Goal: Contribute content: Contribute content

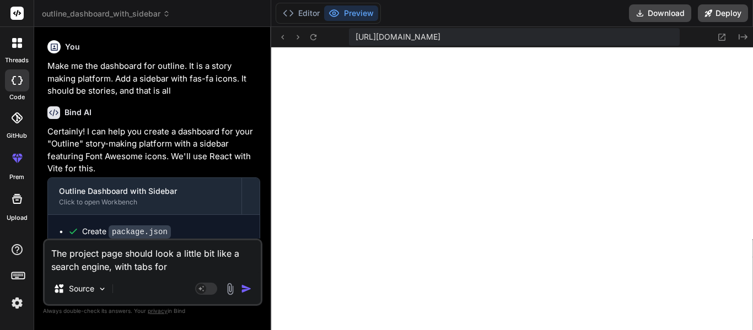
scroll to position [11028, 0]
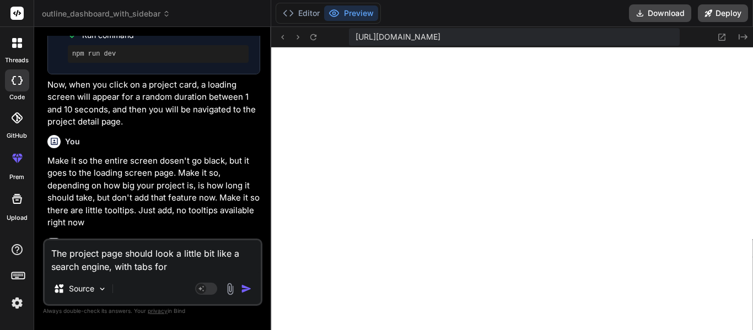
type textarea "The project page should look a little bit like a search engine, with tabs for r"
type textarea "x"
type textarea "The project page should look a little bit like a search engine, with tabs for rh"
type textarea "x"
type textarea "The project page should look a little bit like a search engine, with tabs for r"
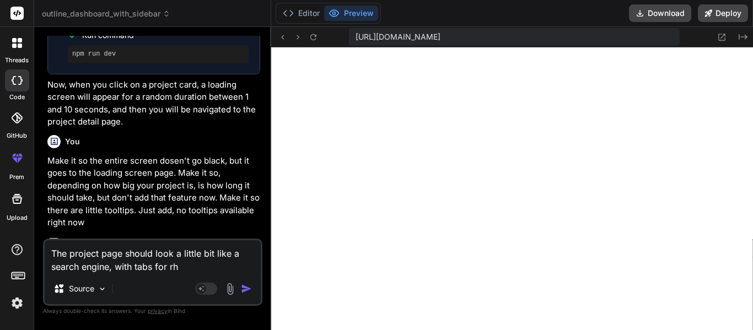
type textarea "x"
type textarea "The project page should look a little bit like a search engine, with tabs for"
type textarea "x"
type textarea "The project page should look a little bit like a search engine, with tabs for t"
type textarea "x"
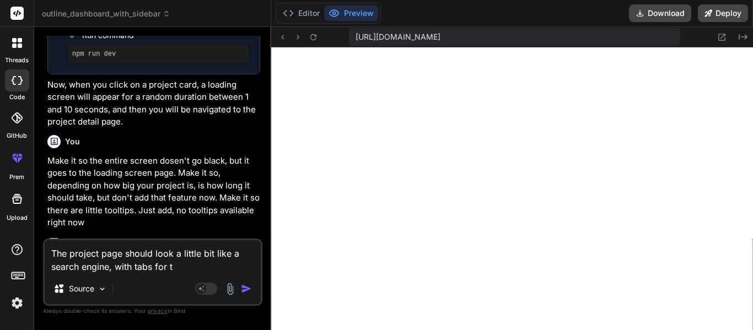
type textarea "The project page should look a little bit like a search engine, with tabs for"
type textarea "x"
type textarea "The project page should look a little bit like a search engine, with tabs for s"
type textarea "x"
type textarea "The project page should look a little bit like a search engine, with tabs for st"
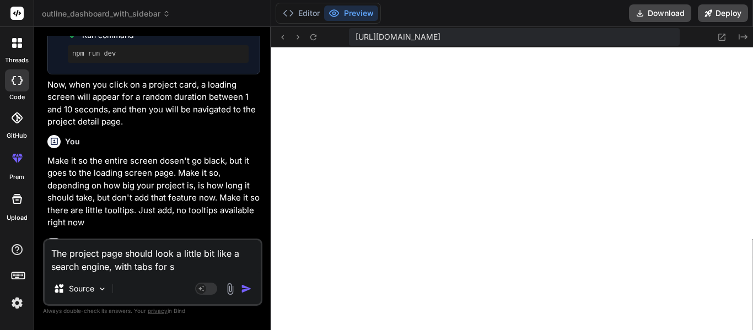
type textarea "x"
type textarea "The project page should look a little bit like a search engine, with tabs for s…"
type textarea "x"
type textarea "The project page should look a little bit like a search engine, with tabs for s…"
type textarea "x"
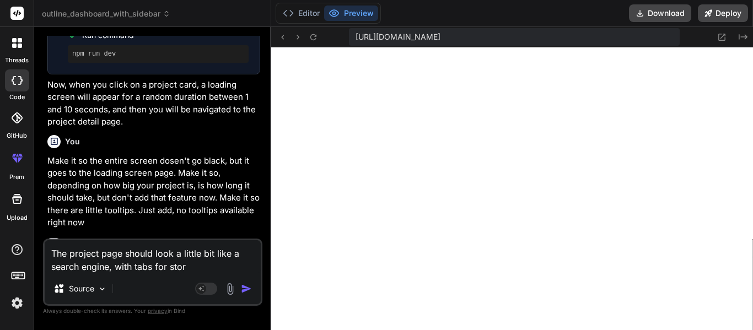
type textarea "The project page should look a little bit like a search engine, with tabs for s…"
type textarea "x"
type textarea "The project page should look a little bit like a search engine, with tabs for s…"
type textarea "x"
type textarea "The project page should look a little bit like a search engine, with tabs for s…"
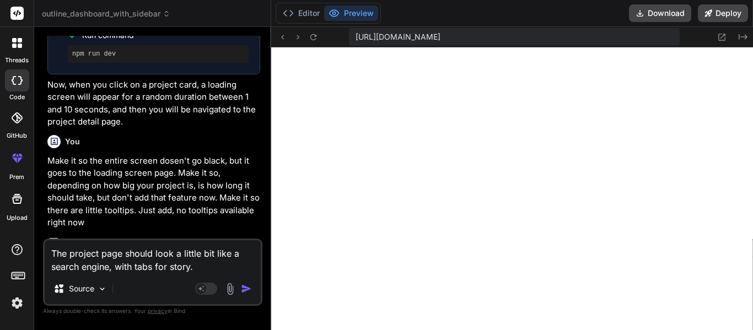
type textarea "x"
type textarea "The project page should look a little bit like a search engine, with tabs for a"
type textarea "x"
type textarea "The project page should look a little bit like a search engine, with tabs for a"
type textarea "x"
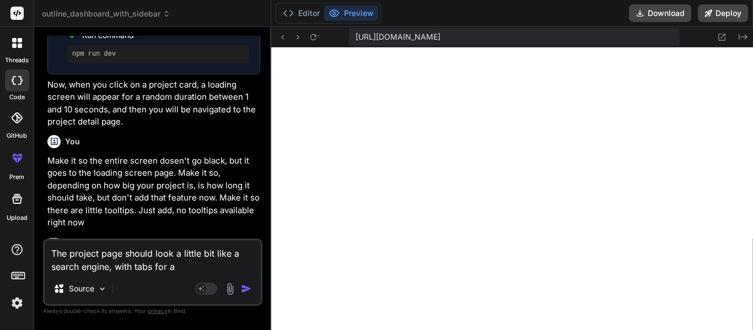
type textarea "The project page should look a little bit like a search engine, with tabs for a"
type textarea "x"
type textarea "The project page should look a little bit like a search engine, with tabs for"
type textarea "x"
type textarea "The project page should look a little bit like a search engine, with tabs for"
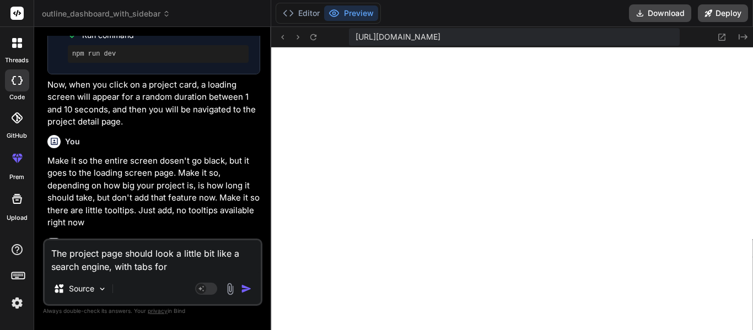
type textarea "x"
type textarea "The project page should look a little bit like a search engine, with tabs fo"
type textarea "x"
type textarea "The project page should look a little bit like a search engine, with tabs f"
type textarea "x"
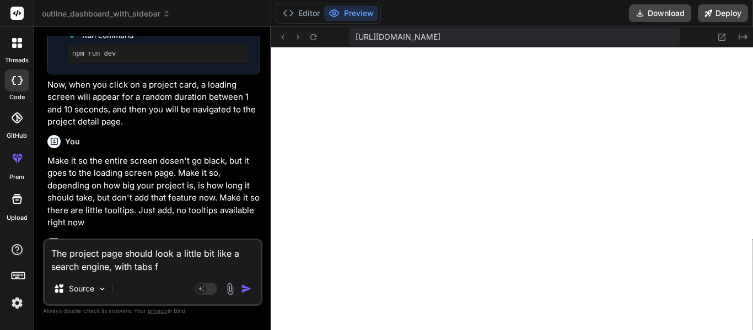
type textarea "The project page should look a little bit like a search engine, with tabs"
type textarea "x"
type textarea "The project page should look a little bit like a search engine, with tabs a"
type textarea "x"
type textarea "The project page should look a little bit like a search engine, with tabs a"
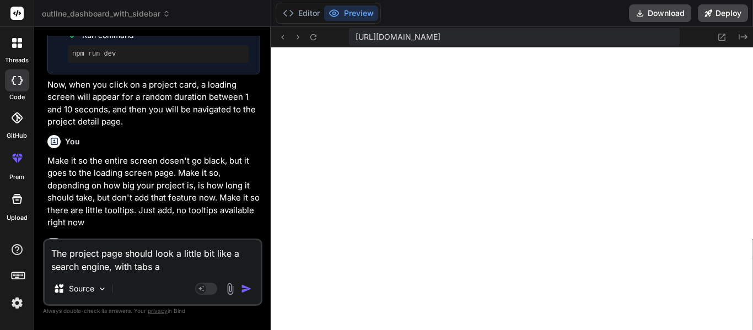
type textarea "x"
type textarea "The project page should look a little bit like a search engine, with tabs a t"
type textarea "x"
type textarea "The project page should look a little bit like a search engine, with tabs a ta"
type textarea "x"
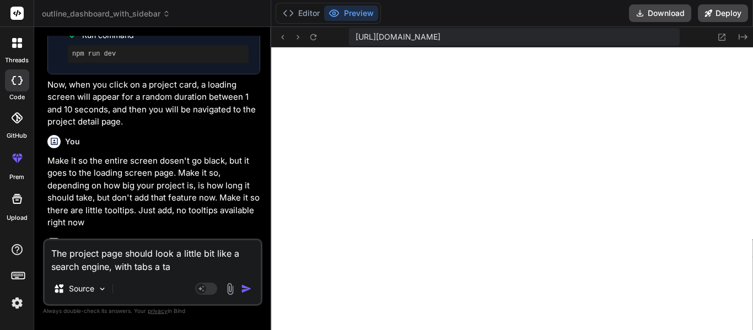
type textarea "The project page should look a little bit like a search engine, with tabs a tab"
type textarea "x"
type textarea "The project page should look a little bit like a search engine, with tabs a tab"
type textarea "x"
type textarea "The project page should look a little bit like a search engine, with tabs a tab…"
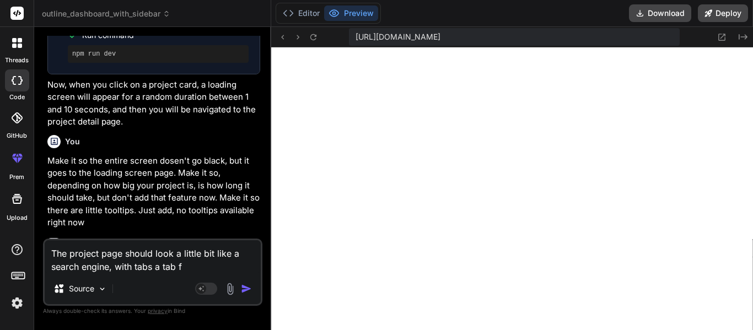
type textarea "x"
type textarea "The project page should look a little bit like a search engine, with tabs a tab…"
type textarea "x"
type textarea "The project page should look a little bit like a search engine, with tabs a tab…"
type textarea "x"
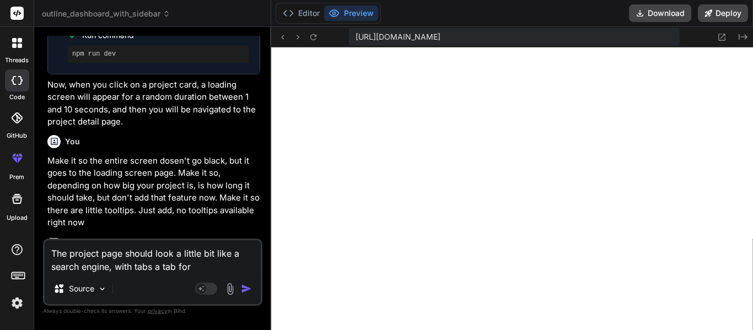
type textarea "The project page should look a little bit like a search engine, with tabs a tab…"
type textarea "x"
type textarea "The project page should look a little bit like a search engine, with tabs a tab…"
type textarea "x"
type textarea "The project page should look a little bit like a search engine, with tabs a tab…"
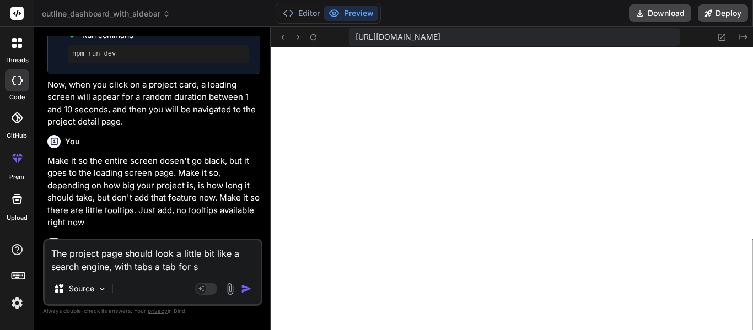
type textarea "x"
type textarea "The project page should look a little bit like a search engine, with tabs a tab…"
type textarea "x"
type textarea "The project page should look a little bit like a search engine, with tabs a tab…"
type textarea "x"
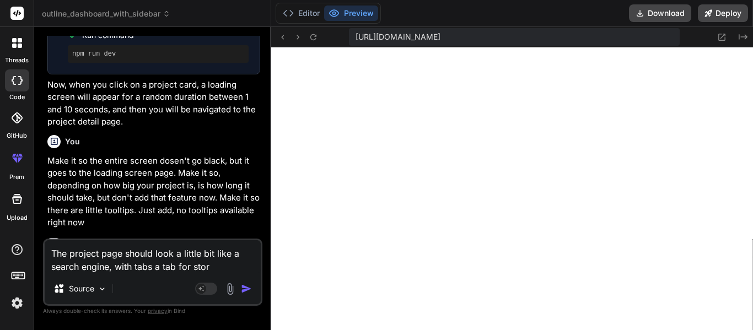
type textarea "The project page should look a little bit like a search engine, with tabs a tab…"
type textarea "x"
type textarea "The project page should look a little bit like a search engine, with tabs a tab…"
type textarea "x"
type textarea "The project page should look a little bit like a search engine, with tabs a tab…"
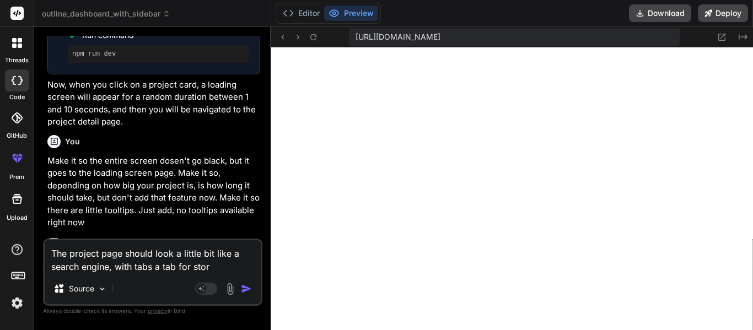
type textarea "x"
type textarea "The project page should look a little bit like a search engine, with tabs a tab…"
type textarea "x"
type textarea "The project page should look a little bit like a search engine, with tabs a tab…"
type textarea "x"
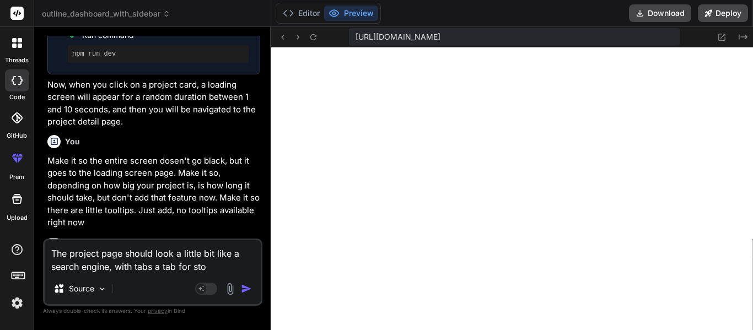
type textarea "The project page should look a little bit like a search engine, with tabs a tab…"
type textarea "x"
type textarea "The project page should look a little bit like a search engine, with tabs a tab…"
type textarea "x"
type textarea "The project page should look a little bit like a search engine, with tabs a tab…"
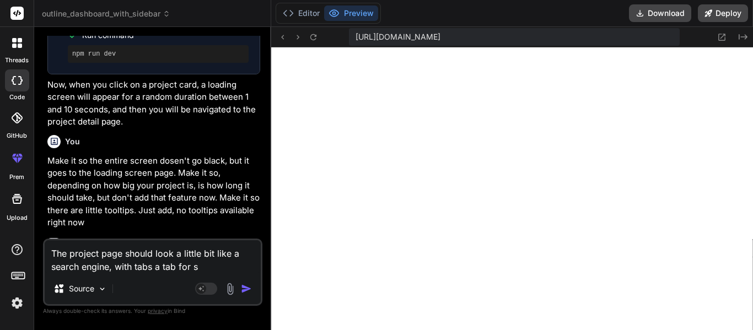
type textarea "x"
type textarea "The project page should look a little bit like a search engine, with tabs a tab…"
type textarea "x"
type textarea "The project page should look a little bit like a search engine, with tabs a tab…"
type textarea "x"
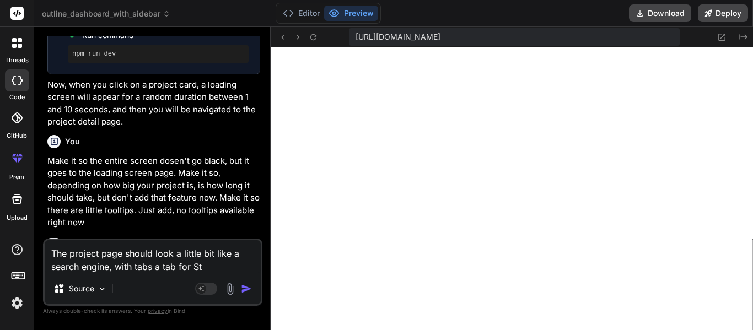
type textarea "The project page should look a little bit like a search engine, with tabs a tab…"
type textarea "x"
type textarea "The project page should look a little bit like a search engine, with tabs a tab…"
type textarea "x"
type textarea "The project page should look a little bit like a search engine, with tabs a tab…"
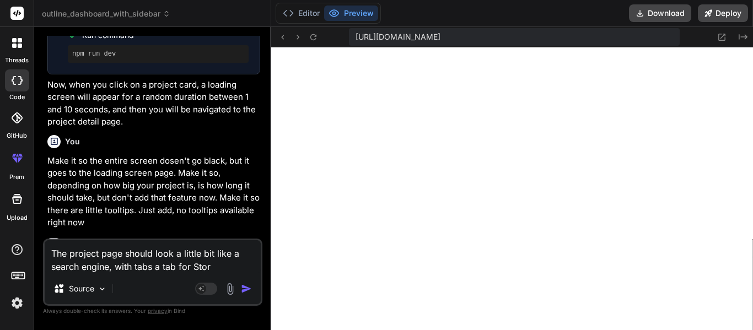
type textarea "x"
type textarea "The project page should look a little bit like a search engine, with tabs a tab…"
type textarea "x"
type textarea "The project page should look a little bit like a search engine, with tabs a tab…"
type textarea "x"
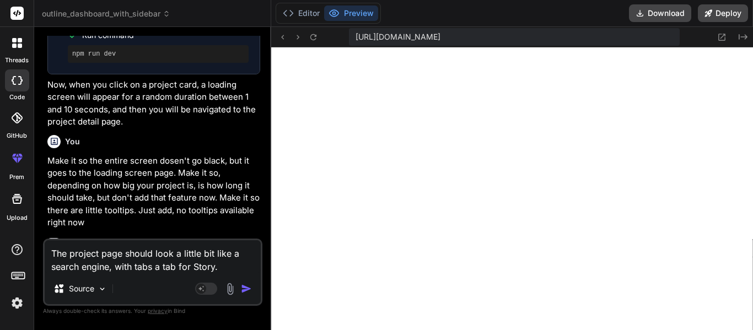
type textarea "The project page should look a little bit like a search engine, with tabs a tab…"
type textarea "x"
type textarea "The project page should look a little bit like a search engine, with tabs a tab…"
type textarea "x"
type textarea "The project page should look a little bit like a search engine, with tabs a tab…"
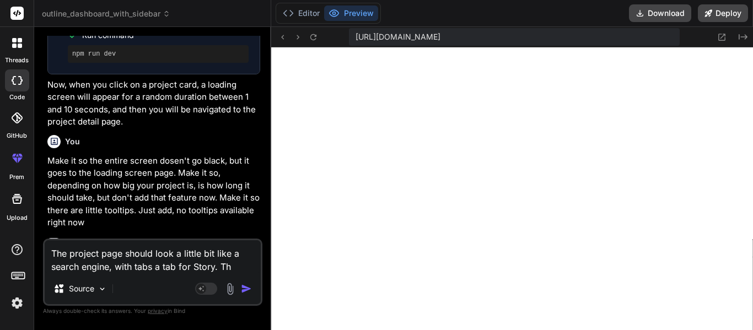
type textarea "x"
type textarea "The project page should look a little bit like a search engine, with tabs a tab…"
type textarea "x"
type textarea "The project page should look a little bit like a search engine, with tabs a tab…"
type textarea "x"
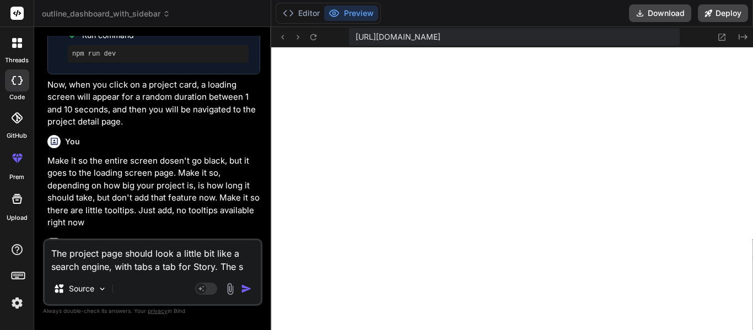
type textarea "The project page should look a little bit like a search engine, with tabs a tab…"
type textarea "x"
type textarea "The project page should look a little bit like a search engine, with tabs a tab…"
type textarea "x"
type textarea "The project page should look a little bit like a search engine, with tabs a tab…"
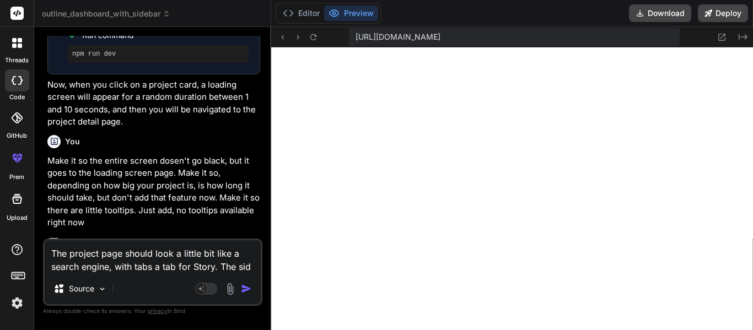
type textarea "x"
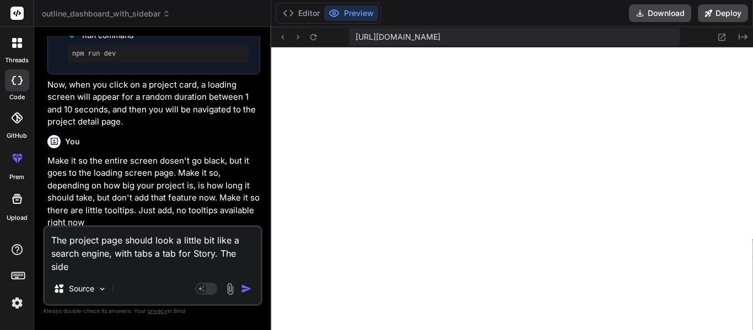
type textarea "The project page should look a little bit like a search engine, with tabs a tab…"
type textarea "x"
type textarea "The project page should look a little bit like a search engine, with tabs a tab…"
type textarea "x"
type textarea "The project page should look a little bit like a search engine, with tabs a tab…"
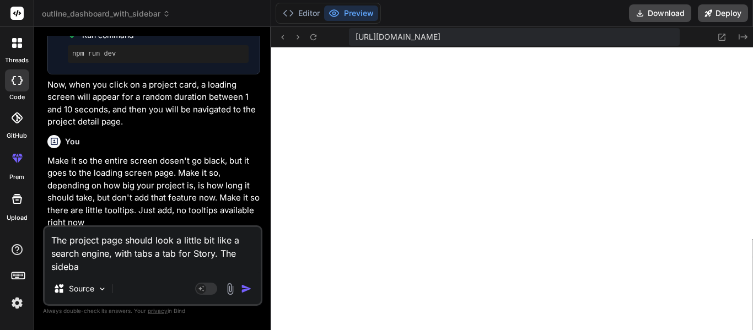
type textarea "x"
type textarea "The project page should look a little bit like a search engine, with tabs a tab…"
type textarea "x"
type textarea "The project page should look a little bit like a search engine, with tabs a tab…"
type textarea "x"
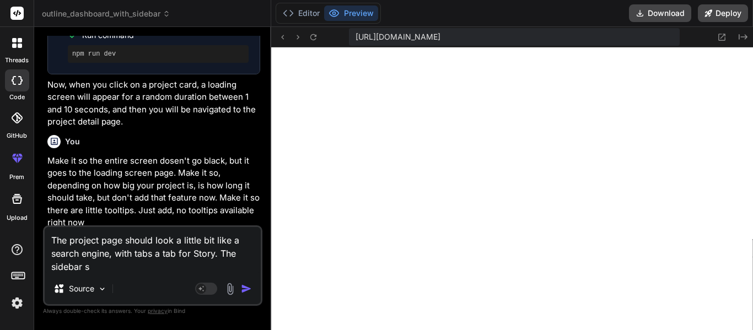
type textarea "The project page should look a little bit like a search engine, with tabs a tab…"
type textarea "x"
type textarea "The project page should look a little bit like a search engine, with tabs a tab…"
type textarea "x"
type textarea "The project page should look a little bit like a search engine, with tabs a tab…"
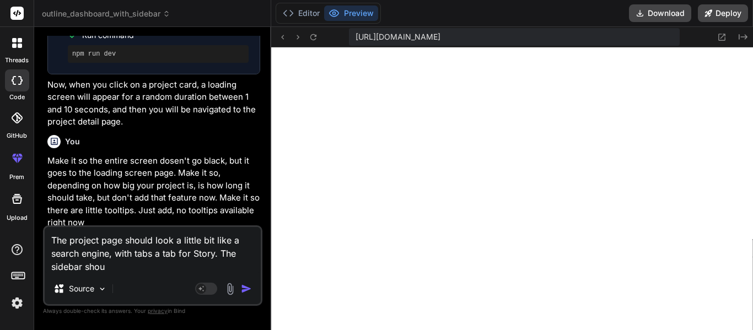
type textarea "x"
type textarea "The project page should look a little bit like a search engine, with tabs a tab…"
type textarea "x"
type textarea "The project page should look a little bit like a search engine, with tabs a tab…"
type textarea "x"
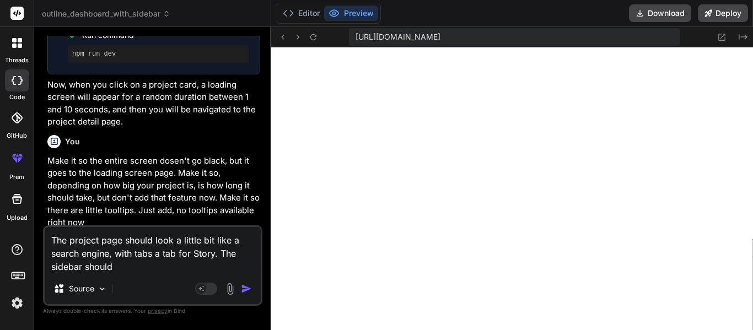
type textarea "The project page should look a little bit like a search engine, with tabs a tab…"
type textarea "x"
type textarea "The project page should look a little bit like a search engine, with tabs a tab…"
type textarea "x"
type textarea "The project page should look a little bit like a search engine, with tabs a tab…"
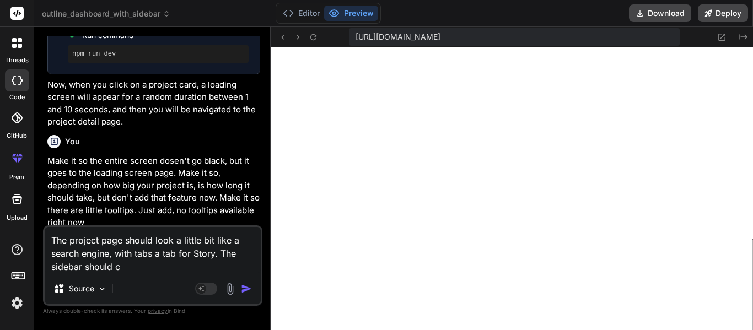
type textarea "x"
type textarea "The project page should look a little bit like a search engine, with tabs a tab…"
type textarea "x"
type textarea "The project page should look a little bit like a search engine, with tabs a tab…"
type textarea "x"
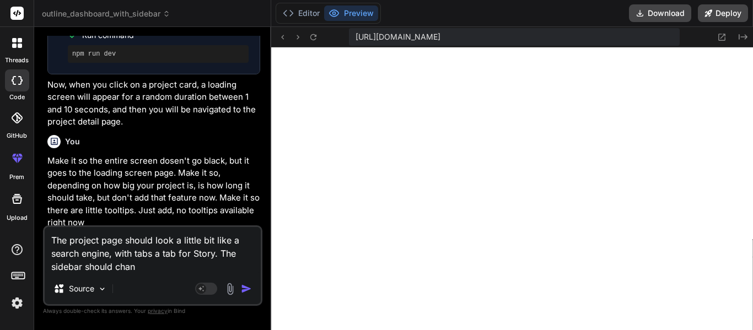
type textarea "The project page should look a little bit like a search engine, with tabs a tab…"
type textarea "x"
type textarea "The project page should look a little bit like a search engine, with tabs a tab…"
type textarea "x"
type textarea "The project page should look a little bit like a search engine, with tabs a tab…"
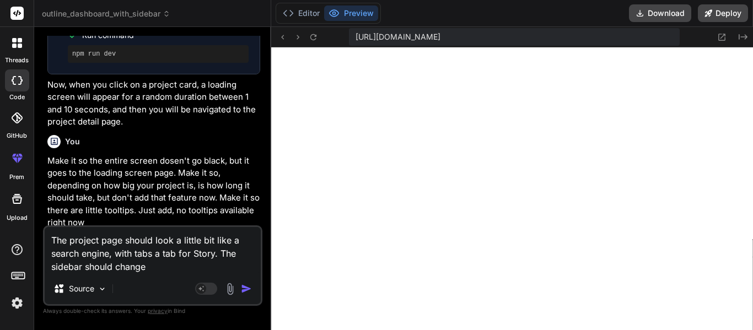
type textarea "x"
type textarea "The project page should look a little bit like a search engine, with tabs a tab…"
type textarea "x"
type textarea "The project page should look a little bit like a search engine, with tabs a tab…"
type textarea "x"
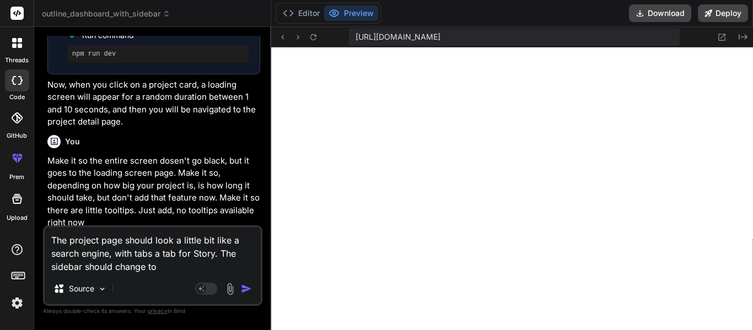
type textarea "The project page should look a little bit like a search engine, with tabs a tab…"
type textarea "x"
type textarea "The project page should look a little bit like a search engine, with tabs a tab…"
type textarea "x"
type textarea "The project page should look a little bit like a search engine, with tabs a tab…"
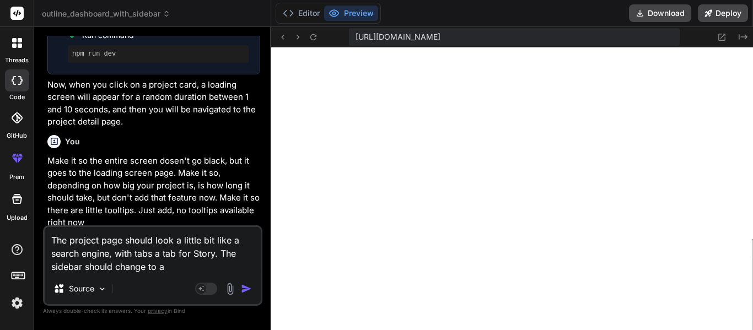
type textarea "x"
type textarea "The project page should look a little bit like a search engine, with tabs a tab…"
type textarea "x"
type textarea "The project page should look a little bit like a search engine, with tabs a tab…"
type textarea "x"
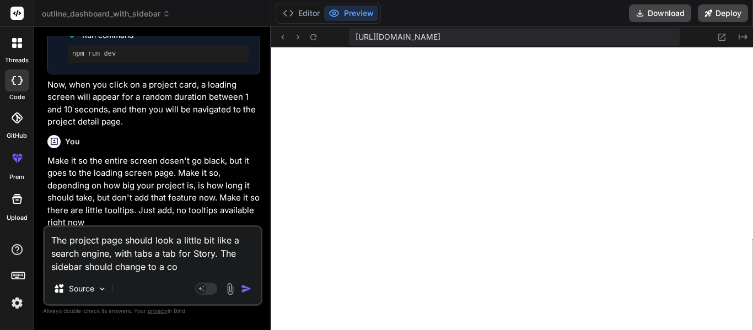
type textarea "The project page should look a little bit like a search engine, with tabs a tab…"
type textarea "x"
type textarea "The project page should look a little bit like a search engine, with tabs a tab…"
type textarea "x"
type textarea "The project page should look a little bit like a search engine, with tabs a tab…"
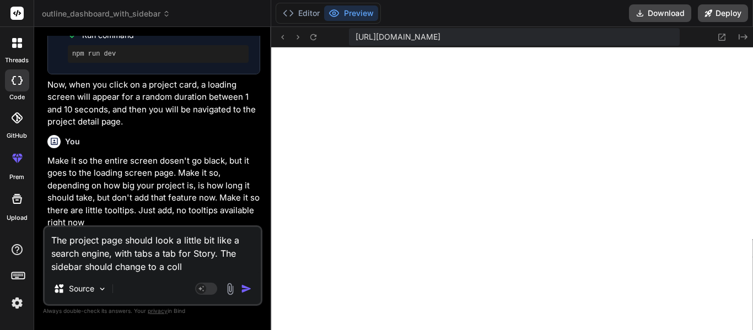
type textarea "x"
type textarea "The project page should look a little bit like a search engine, with tabs a tab…"
type textarea "x"
type textarea "The project page should look a little bit like a search engine, with tabs a tab…"
type textarea "x"
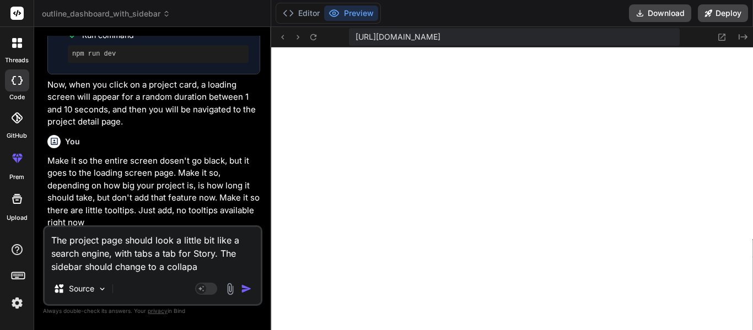
type textarea "The project page should look a little bit like a search engine, with tabs a tab…"
type textarea "x"
type textarea "The project page should look a little bit like a search engine, with tabs a tab…"
type textarea "x"
type textarea "The project page should look a little bit like a search engine, with tabs a tab…"
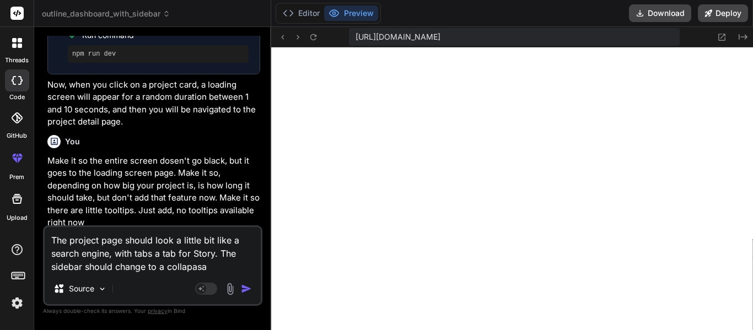
type textarea "x"
type textarea "The project page should look a little bit like a search engine, with tabs a tab…"
type textarea "x"
type textarea "The project page should look a little bit like a search engine, with tabs a tab…"
type textarea "x"
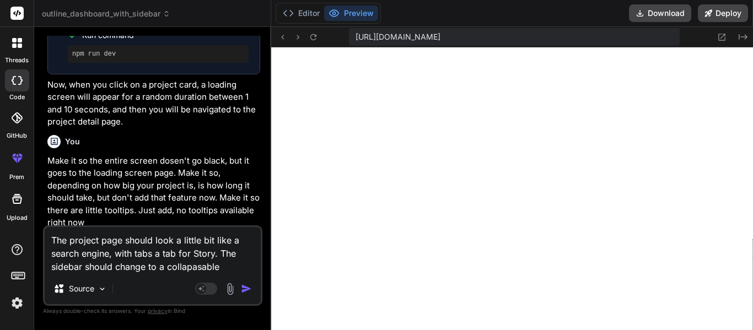
type textarea "The project page should look a little bit like a search engine, with tabs a tab…"
type textarea "x"
type textarea "The project page should look a little bit like a search engine, with tabs a tab…"
type textarea "x"
type textarea "The project page should look a little bit like a search engine, with tabs a tab…"
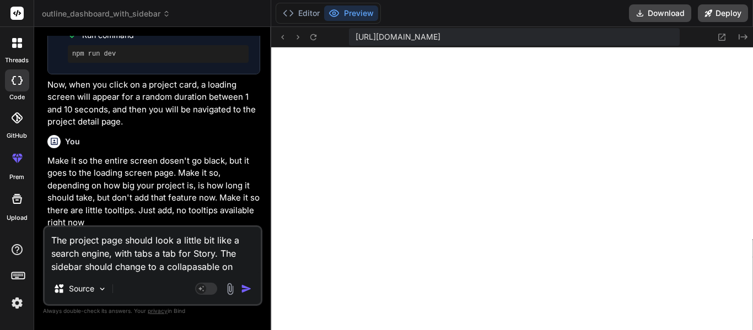
type textarea "x"
type textarea "The project page should look a little bit like a search engine, with tabs a tab…"
type textarea "x"
type textarea "The project page should look a little bit like a search engine, with tabs a tab…"
type textarea "x"
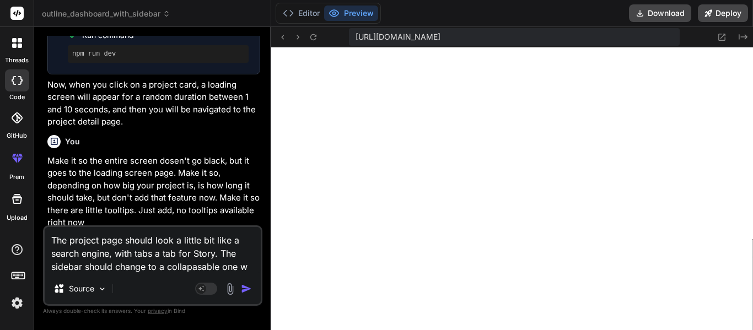
type textarea "The project page should look a little bit like a search engine, with tabs a tab…"
type textarea "x"
type textarea "The project page should look a little bit like a search engine, with tabs a tab…"
type textarea "x"
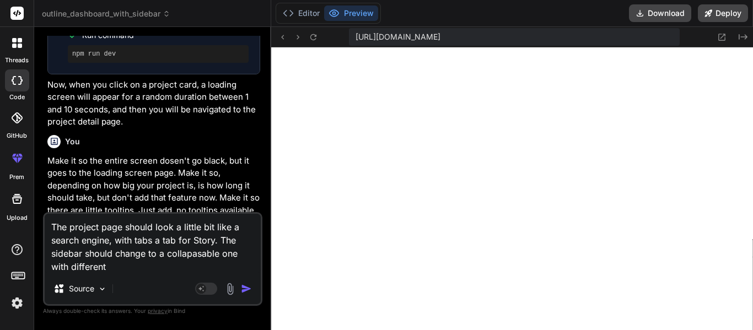
click at [189, 254] on textarea "The project page should look a little bit like a search engine, with tabs a tab…" at bounding box center [153, 244] width 216 height 60
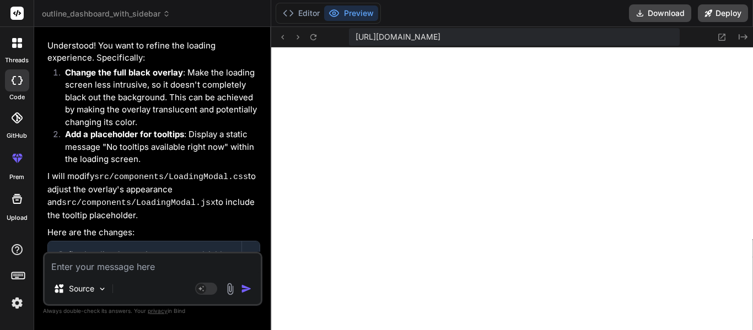
scroll to position [34, 0]
click at [167, 263] on textarea at bounding box center [153, 264] width 216 height 20
paste textarea "[plugin:vite:esbuild] Transform failed with 1 error: /home/u3uk0f35zsjjbn9cprh6…"
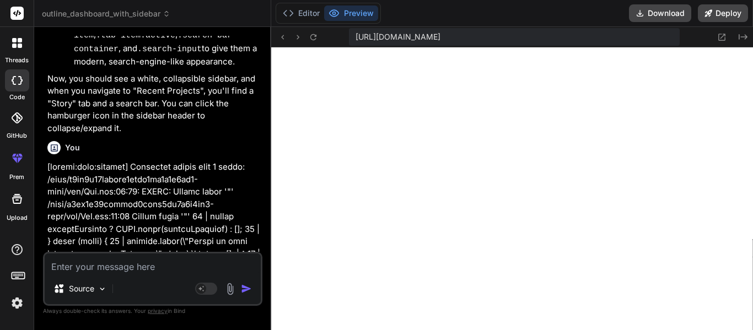
scroll to position [0, 596]
click at [92, 273] on textarea at bounding box center [153, 264] width 216 height 20
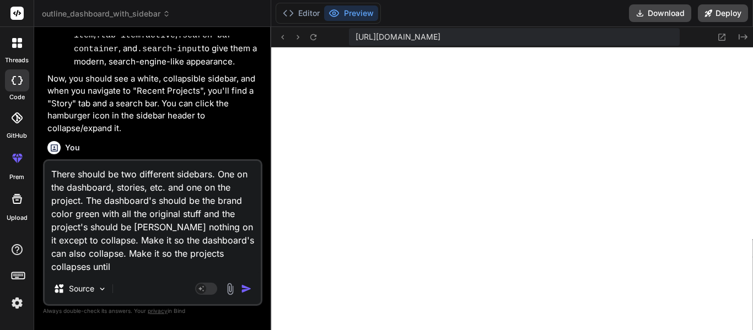
click at [141, 267] on textarea "There should be two different sidebars. One on the dashboard, stories, etc. and…" at bounding box center [153, 217] width 216 height 112
click at [127, 267] on textarea "There should be two different sidebars. One on the dashboard, stories, etc. and…" at bounding box center [153, 217] width 216 height 112
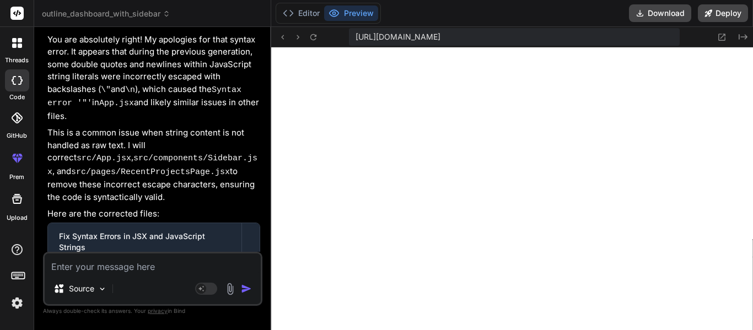
scroll to position [0, 410]
click at [107, 264] on textarea at bounding box center [153, 264] width 216 height 20
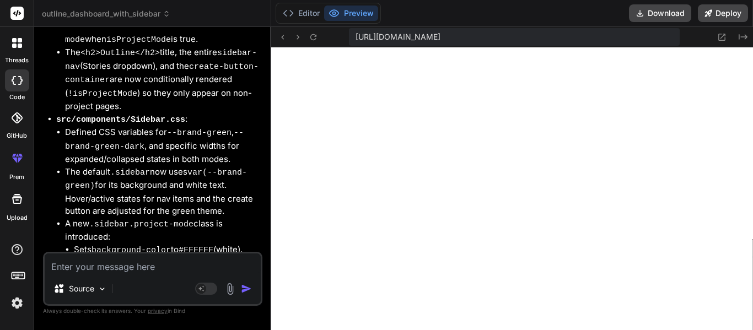
scroll to position [23, 0]
click at [78, 269] on textarea at bounding box center [153, 264] width 216 height 20
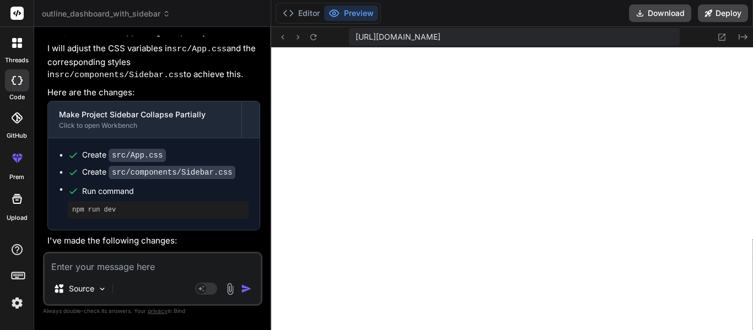
scroll to position [34, 0]
click at [139, 267] on textarea at bounding box center [153, 264] width 216 height 20
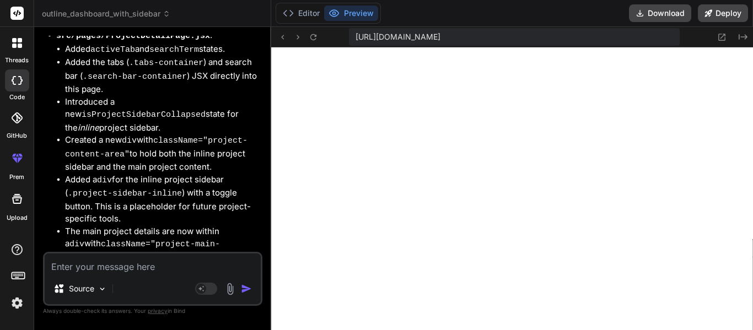
scroll to position [0, 2108]
click at [162, 267] on textarea at bounding box center [153, 264] width 216 height 20
paste textarea "[plugin:vite:esbuild] Transform failed with 1 error: /home/u3uk0f35zsjjbn9cprh6…"
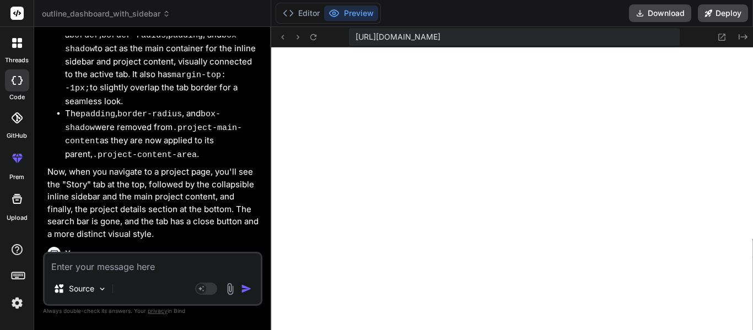
scroll to position [11, 0]
click at [158, 267] on textarea at bounding box center [153, 264] width 216 height 20
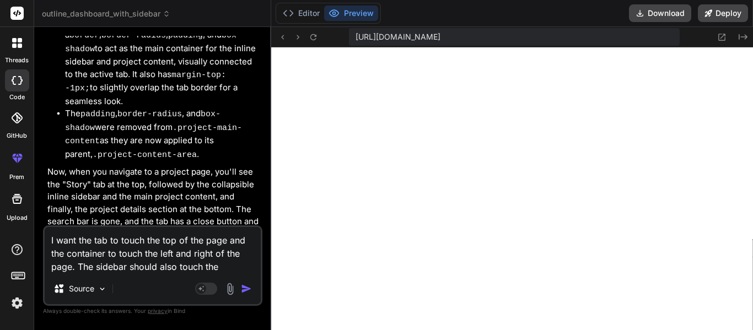
click at [230, 266] on textarea "I want the tab to touch the top of the page and the container to touch the left…" at bounding box center [153, 250] width 216 height 46
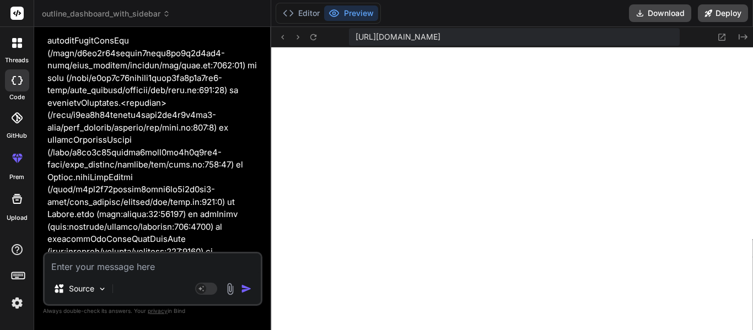
scroll to position [34, 0]
click at [135, 266] on textarea at bounding box center [153, 264] width 216 height 20
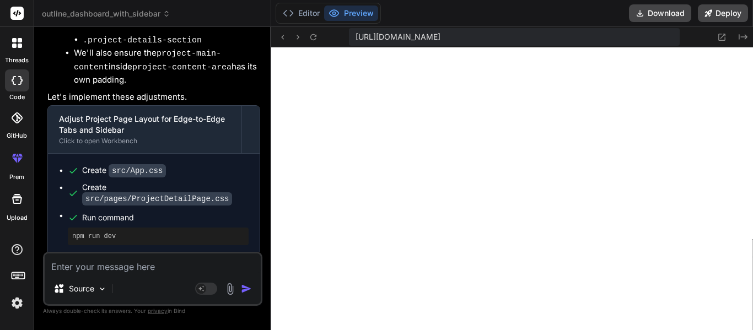
scroll to position [33019, 0]
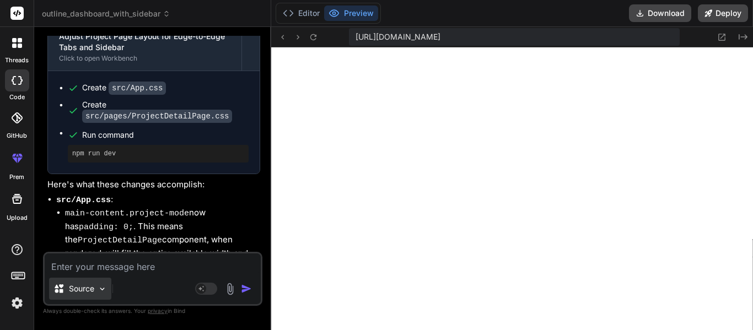
click at [84, 282] on div "Source" at bounding box center [80, 289] width 62 height 22
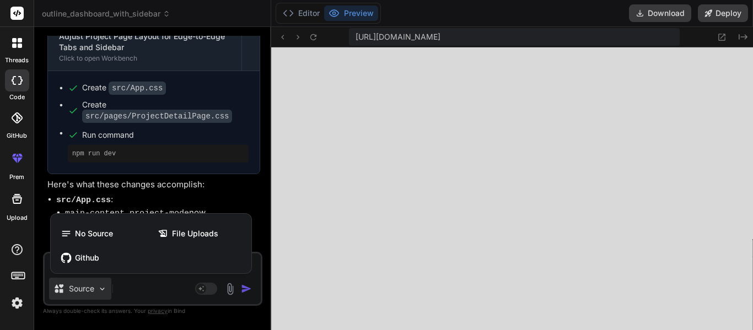
click at [145, 293] on div at bounding box center [376, 165] width 753 height 330
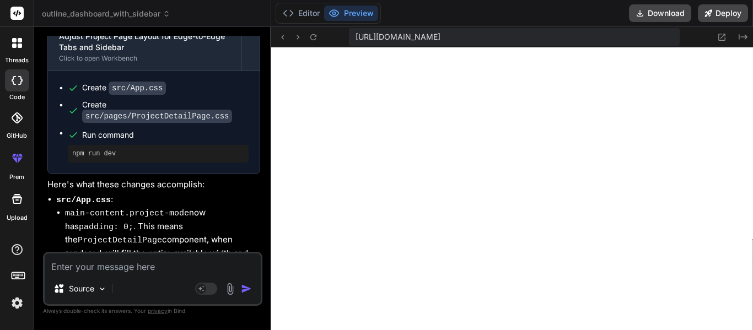
click at [115, 268] on textarea at bounding box center [153, 264] width 216 height 20
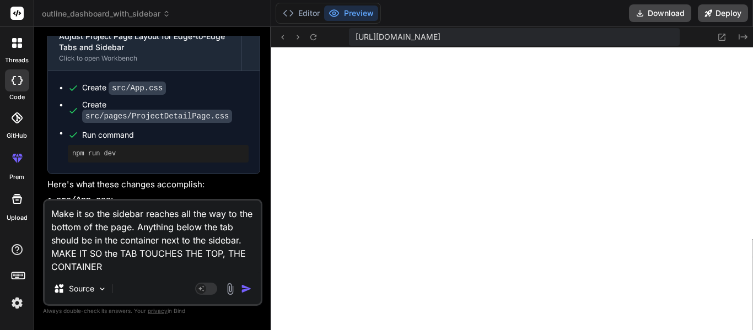
click at [122, 265] on textarea "Make it so the sidebar reaches all the way to the bottom of the page. Anything …" at bounding box center [153, 237] width 216 height 73
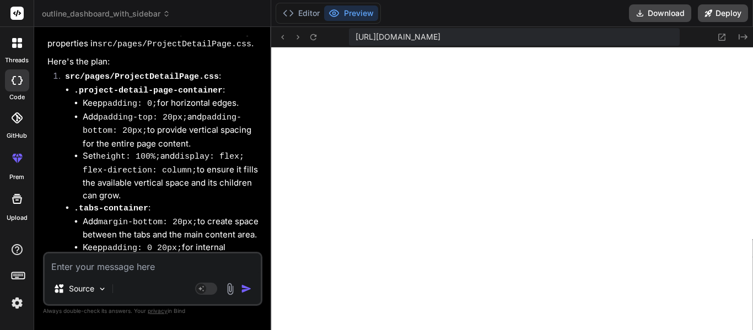
scroll to position [33973, 0]
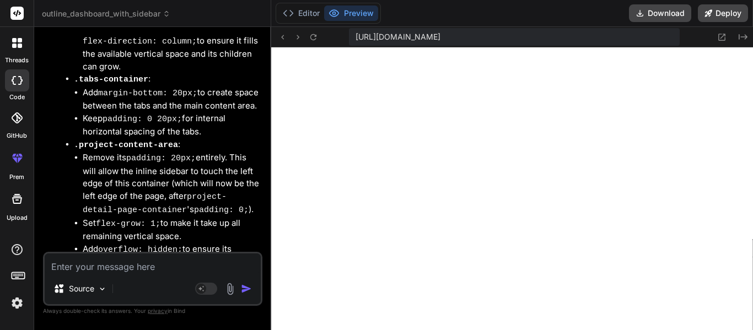
click at [14, 41] on icon at bounding box center [14, 40] width 4 height 4
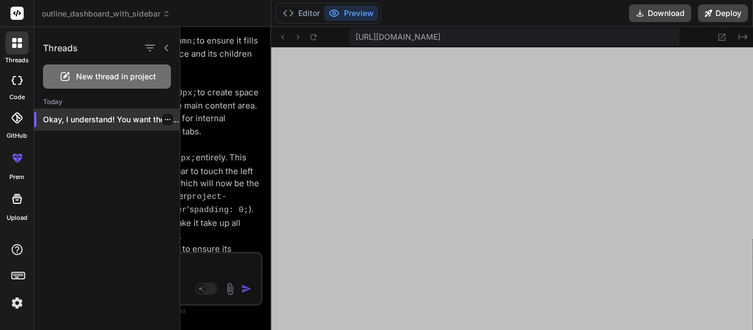
click at [165, 119] on icon "button" at bounding box center [168, 119] width 6 height 1
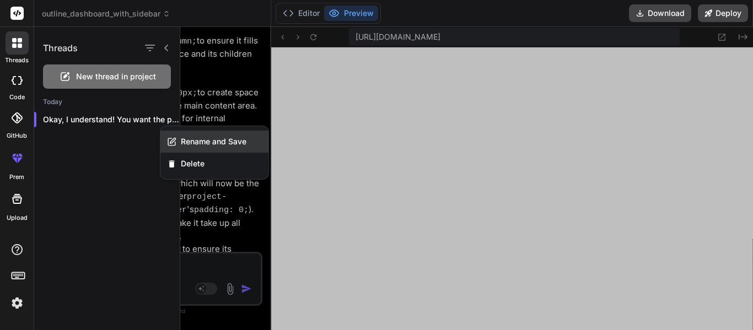
click at [182, 142] on span "Rename and Save" at bounding box center [214, 141] width 66 height 11
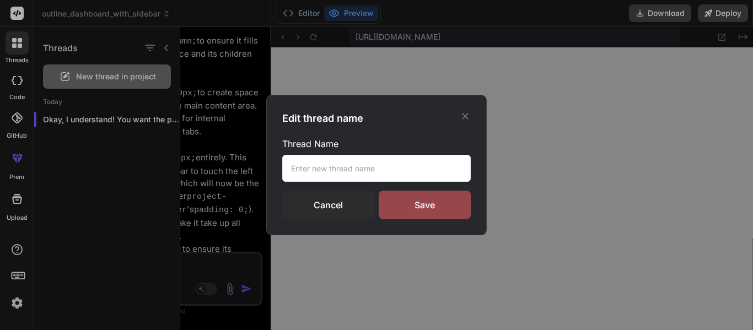
click at [292, 163] on input "text" at bounding box center [376, 168] width 189 height 27
click at [292, 163] on input "O" at bounding box center [376, 168] width 189 height 27
click at [323, 164] on input "OO" at bounding box center [376, 168] width 189 height 27
click at [387, 193] on div "Save" at bounding box center [425, 205] width 92 height 29
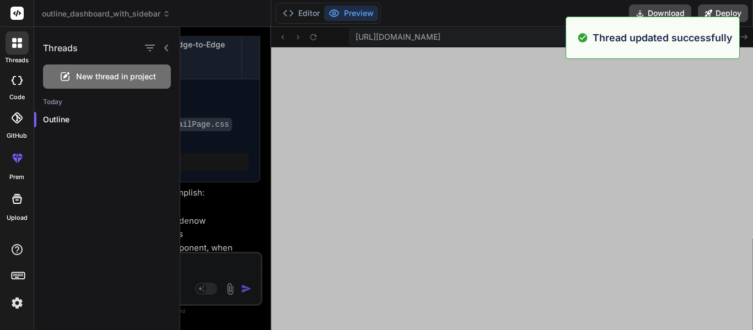
scroll to position [4704, 0]
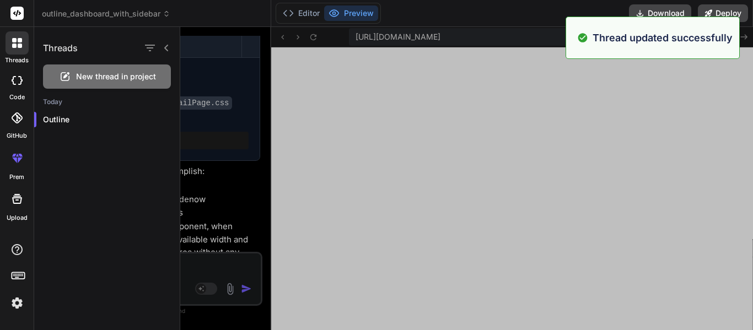
click at [227, 161] on div at bounding box center [466, 178] width 573 height 303
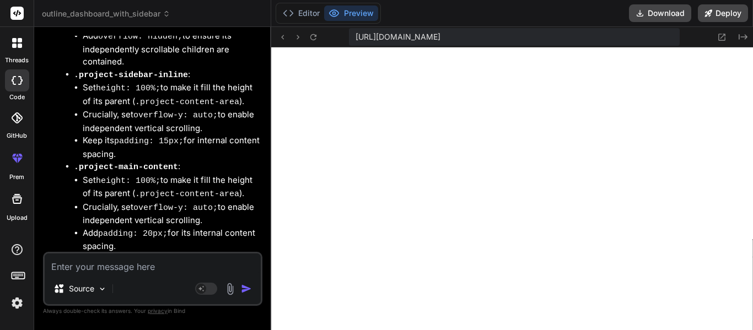
scroll to position [5874, 0]
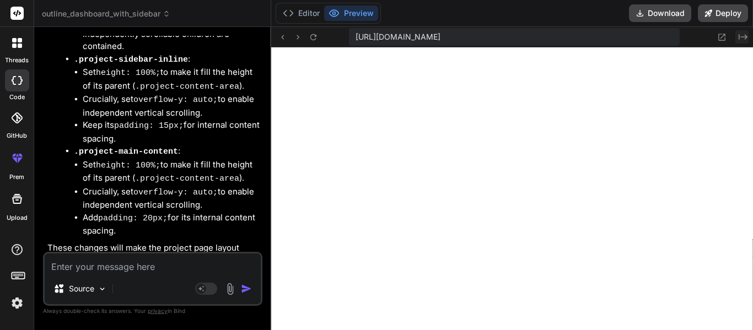
click at [748, 40] on button "Created with Pixso." at bounding box center [742, 36] width 13 height 13
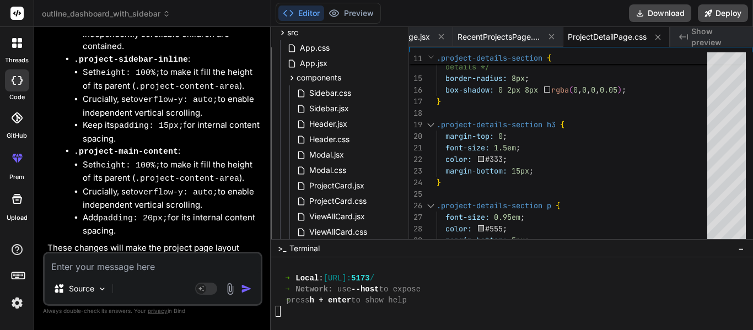
click at [295, 314] on div at bounding box center [507, 311] width 463 height 11
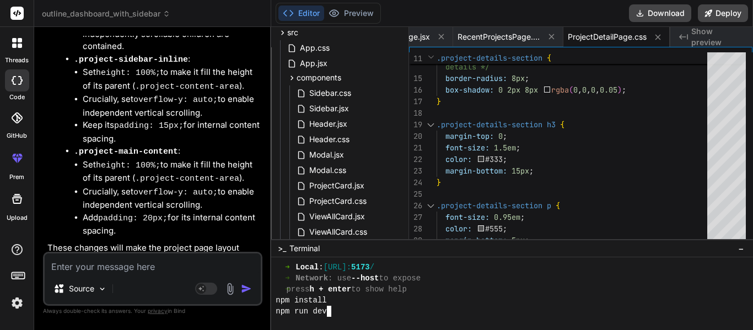
scroll to position [0, 0]
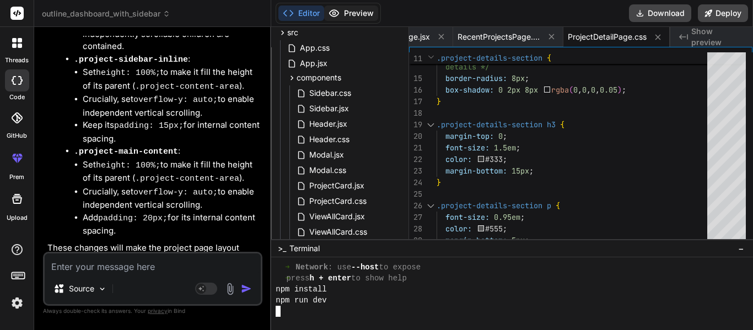
click at [341, 20] on button "Preview" at bounding box center [351, 13] width 54 height 15
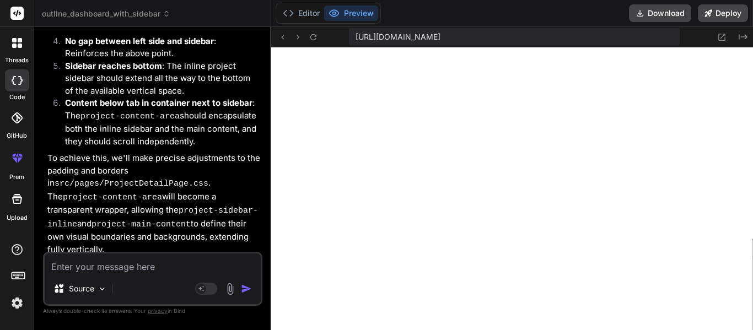
scroll to position [5874, 0]
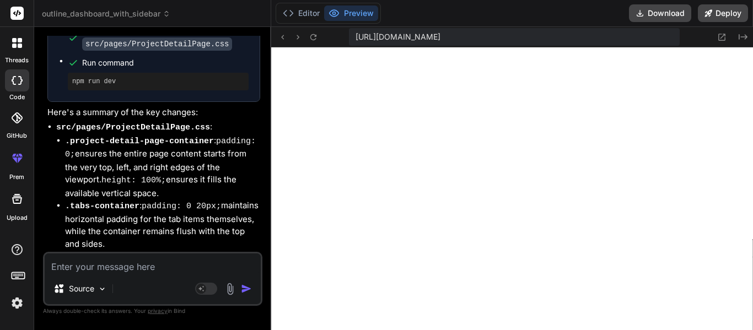
click at [109, 271] on textarea at bounding box center [153, 264] width 216 height 20
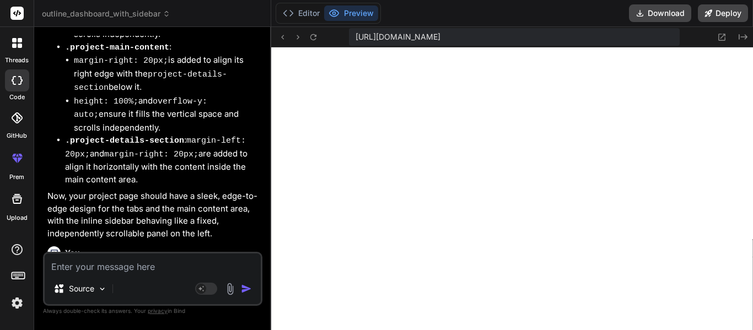
scroll to position [0, 2108]
click at [134, 270] on textarea at bounding box center [153, 264] width 216 height 20
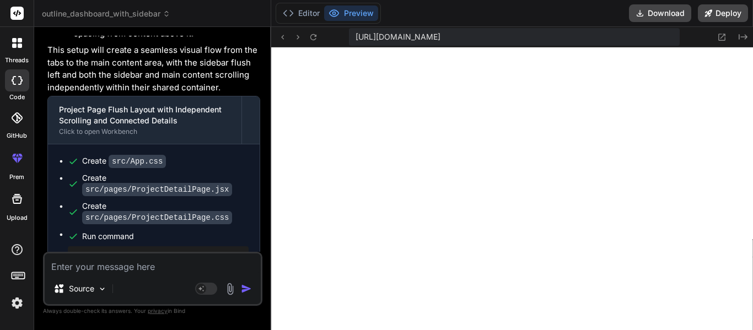
scroll to position [8423, 0]
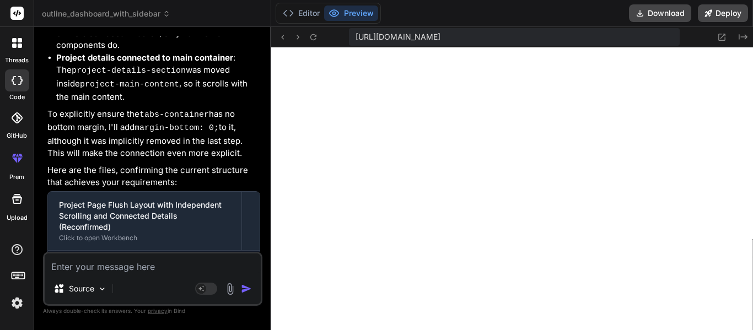
click at [132, 261] on textarea at bounding box center [153, 264] width 216 height 20
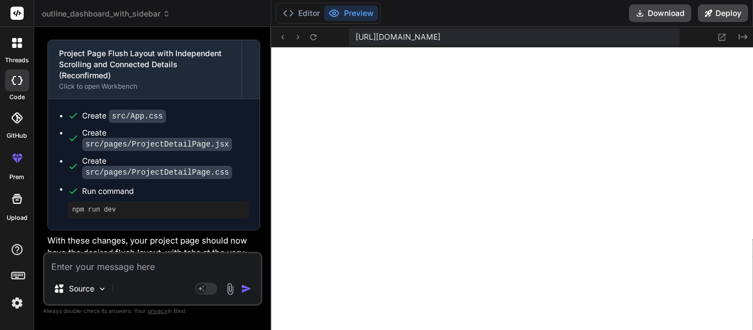
scroll to position [0, 2108]
click at [138, 269] on textarea at bounding box center [153, 264] width 216 height 20
paste textarea "[plugin:vite:esbuild] Transform failed with 1 error: /home/u3uk0f35zsjjbn9cprh6…"
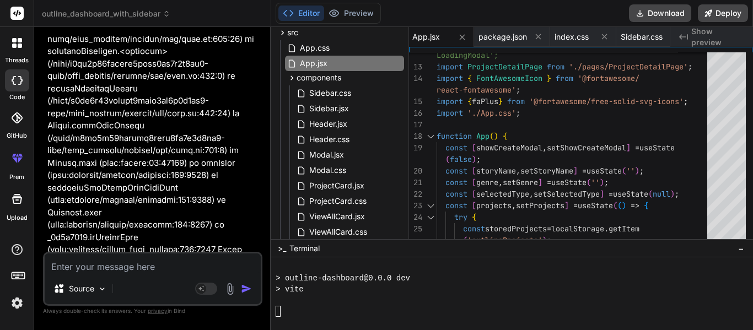
scroll to position [9767, 0]
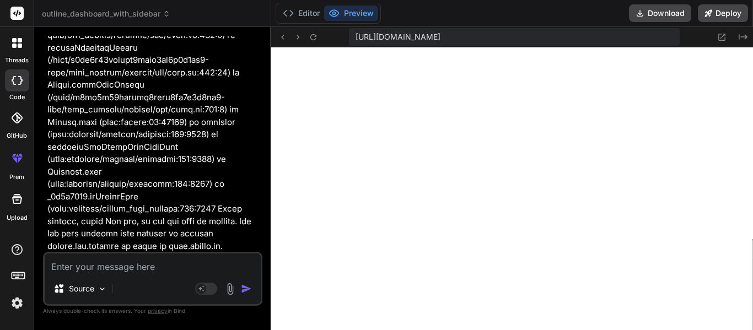
click at [175, 274] on div "Source Agent Mode. When this toggle is activated, AI automatically makes decisi…" at bounding box center [152, 279] width 219 height 54
click at [149, 259] on textarea at bounding box center [153, 264] width 216 height 20
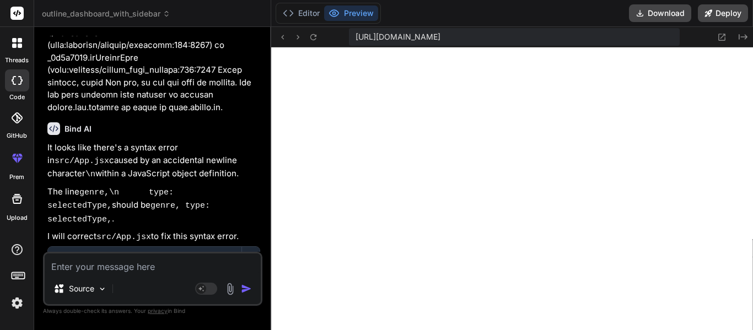
scroll to position [0, 2108]
click at [127, 278] on div "Source" at bounding box center [153, 291] width 216 height 26
click at [120, 269] on textarea at bounding box center [153, 264] width 216 height 20
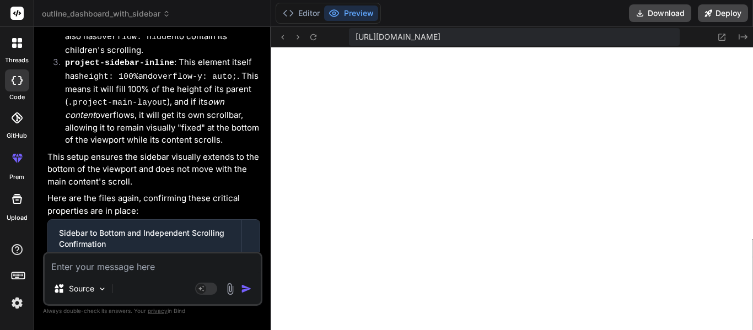
click at [175, 256] on textarea at bounding box center [153, 264] width 216 height 20
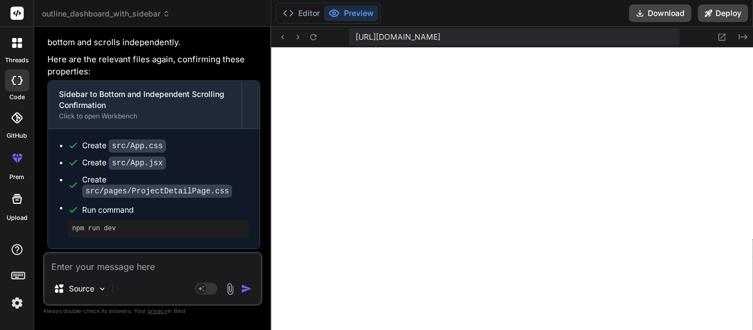
scroll to position [11258, 0]
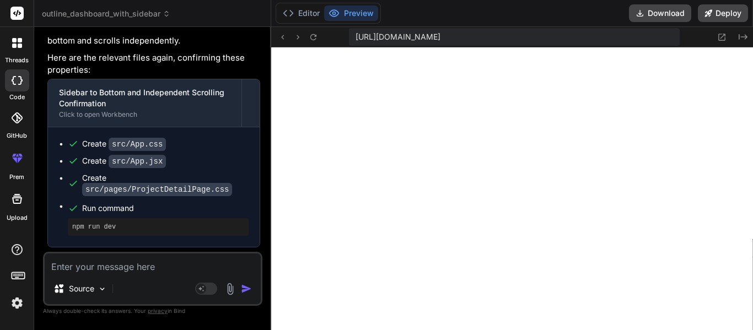
click at [171, 274] on div "Source Agent Mode. When this toggle is activated, AI automatically makes decisi…" at bounding box center [152, 279] width 219 height 54
click at [170, 271] on textarea at bounding box center [153, 264] width 216 height 20
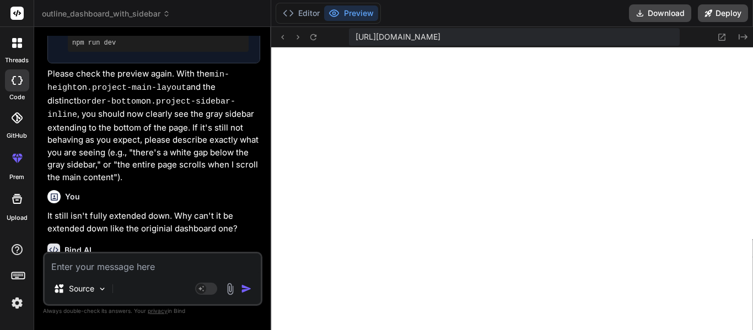
scroll to position [12052, 0]
click at [155, 267] on textarea at bounding box center [153, 264] width 216 height 20
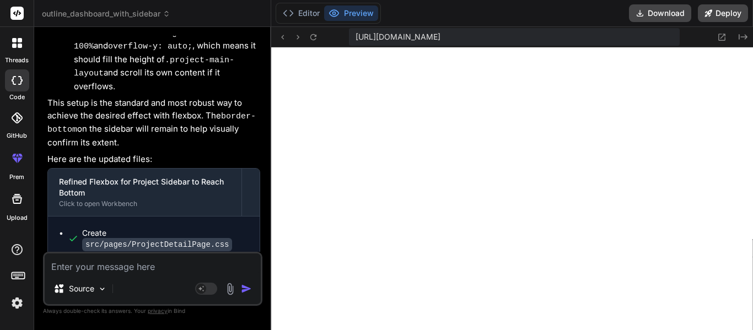
scroll to position [0, 2108]
click at [137, 271] on textarea at bounding box center [153, 264] width 216 height 20
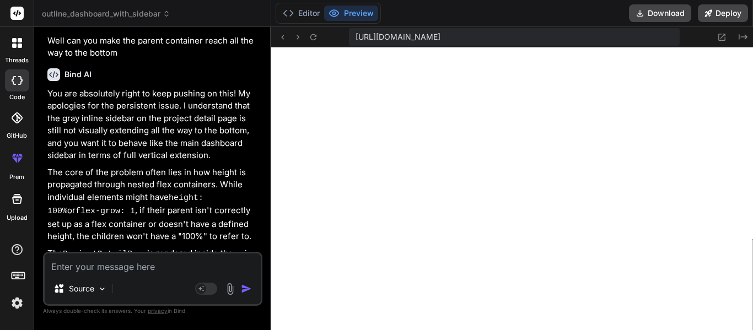
scroll to position [13559, 0]
